Goal: Transaction & Acquisition: Purchase product/service

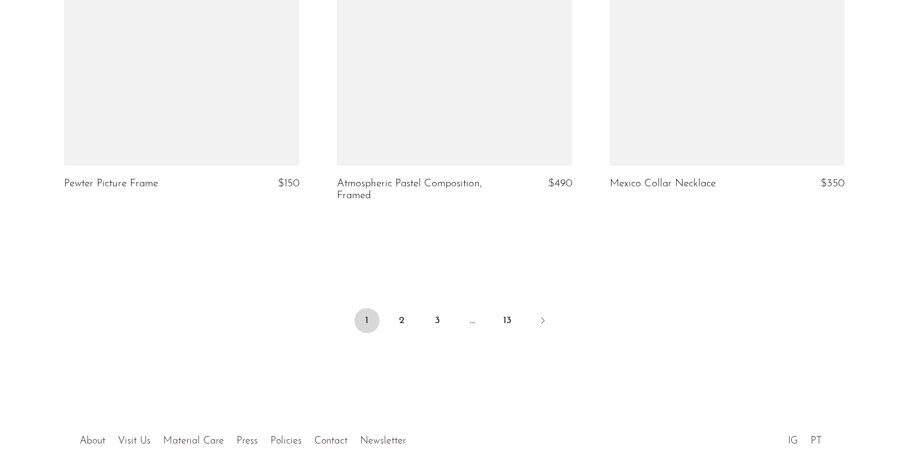
scroll to position [4577, 0]
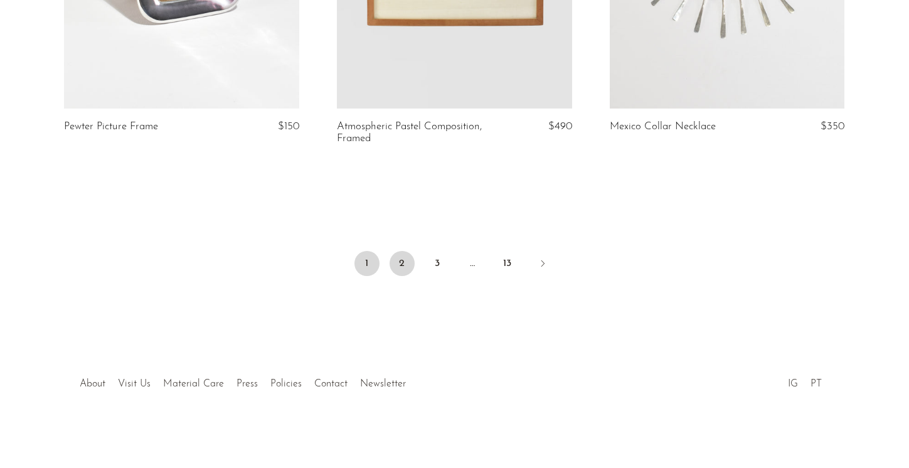
click at [405, 261] on link "2" at bounding box center [402, 263] width 25 height 25
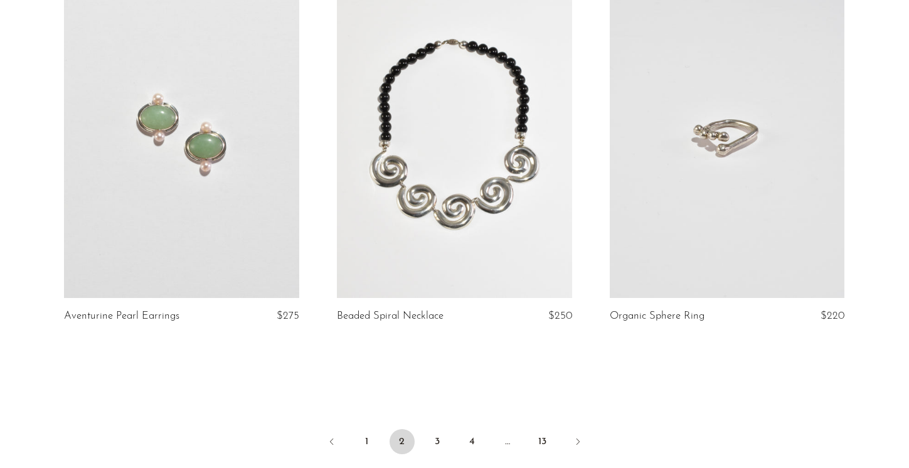
scroll to position [4547, 0]
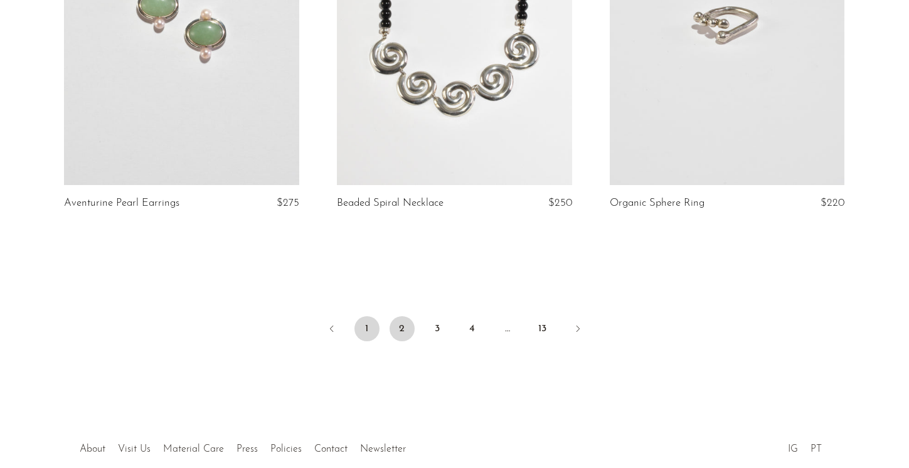
click at [371, 316] on link "1" at bounding box center [366, 328] width 25 height 25
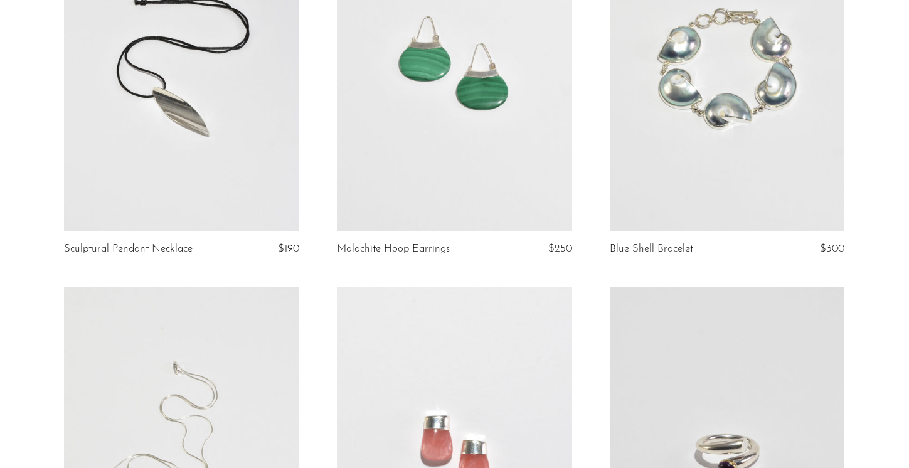
scroll to position [2182, 0]
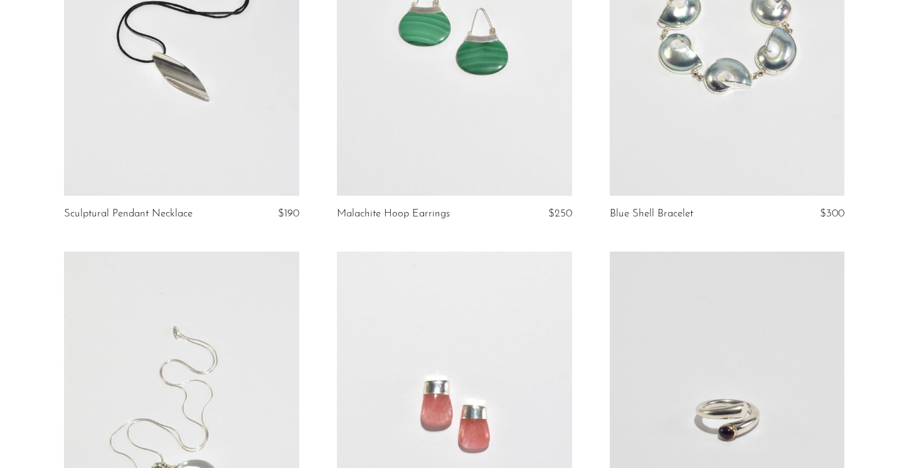
click at [435, 112] on link at bounding box center [454, 31] width 235 height 329
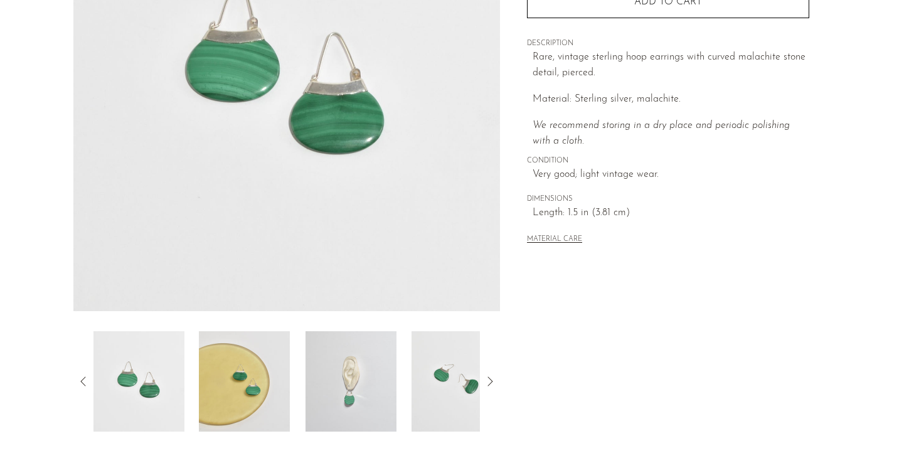
scroll to position [225, 0]
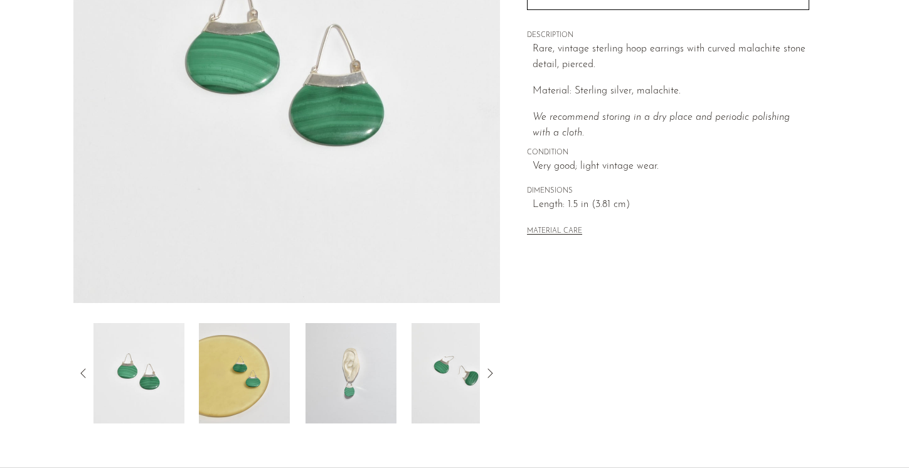
click at [348, 379] on img at bounding box center [351, 373] width 91 height 100
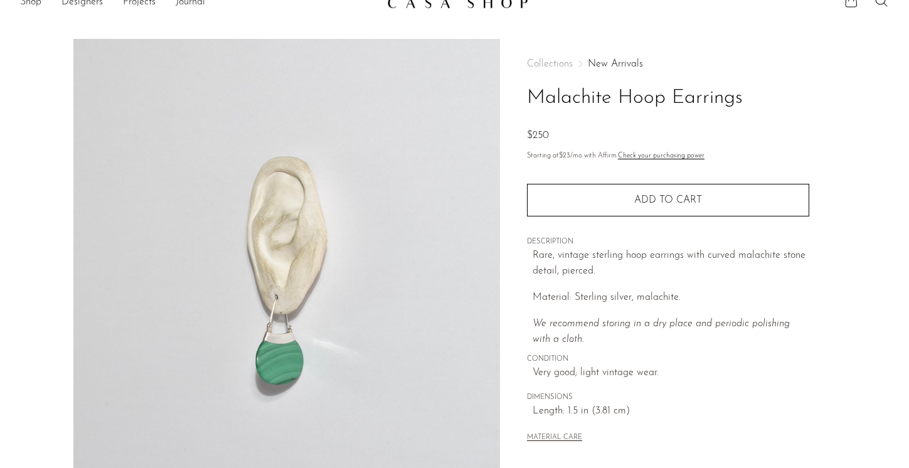
scroll to position [0, 0]
